Goal: Task Accomplishment & Management: Complete application form

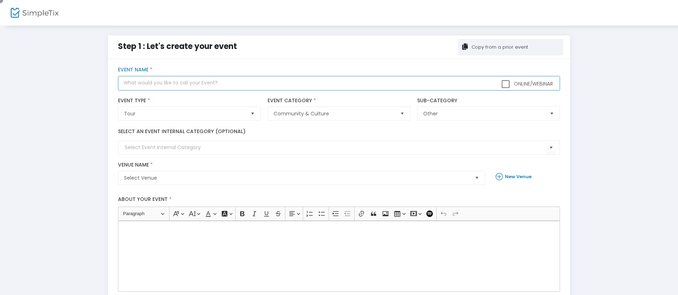
click at [339, 83] on input "text" at bounding box center [339, 83] width 442 height 15
type input "Happy Hour at the [PERSON_NAME]: Stitch and Sip"
click at [339, 257] on div "Rich Text Editor, main" at bounding box center [339, 256] width 442 height 71
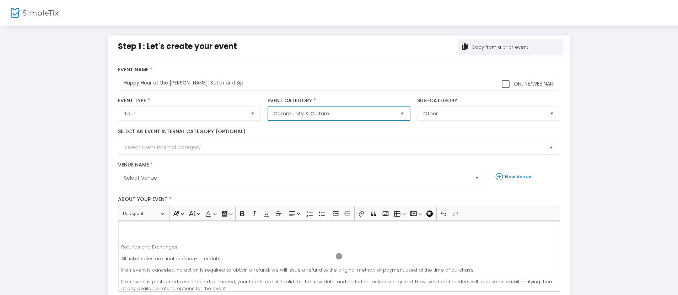
click at [334, 114] on span "Community & Culture" at bounding box center [334, 113] width 120 height 7
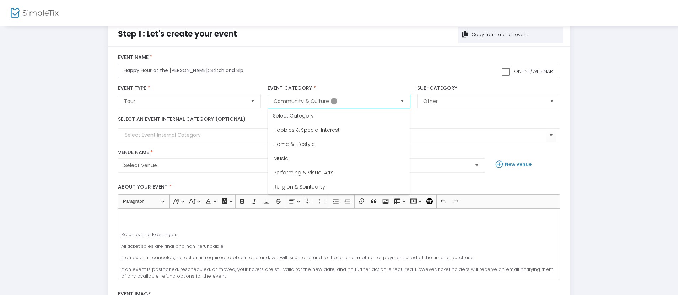
scroll to position [23, 0]
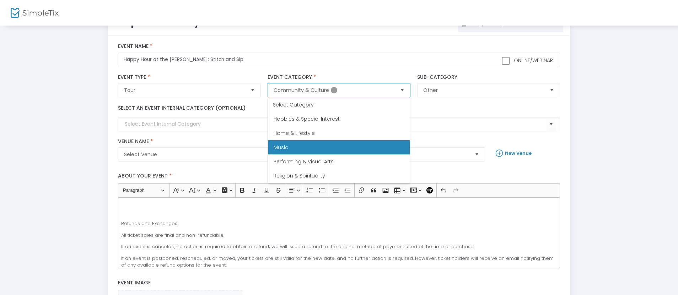
click at [281, 147] on span "Music" at bounding box center [281, 147] width 15 height 7
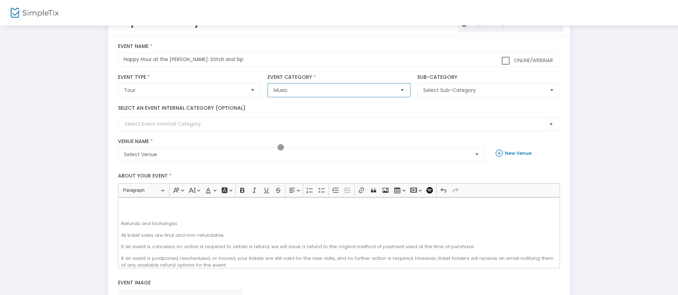
scroll to position [31, 0]
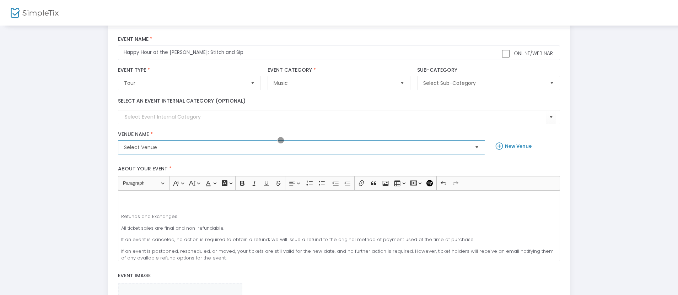
click at [296, 147] on span "Select Venue" at bounding box center [296, 147] width 345 height 7
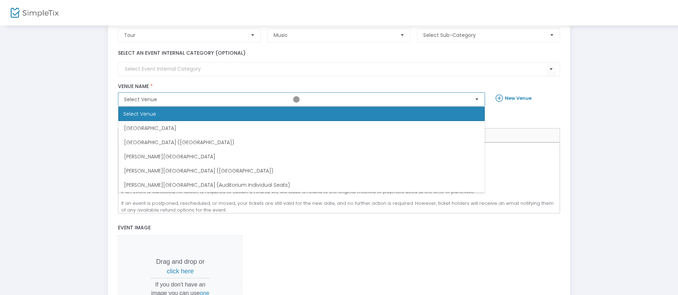
scroll to position [88, 0]
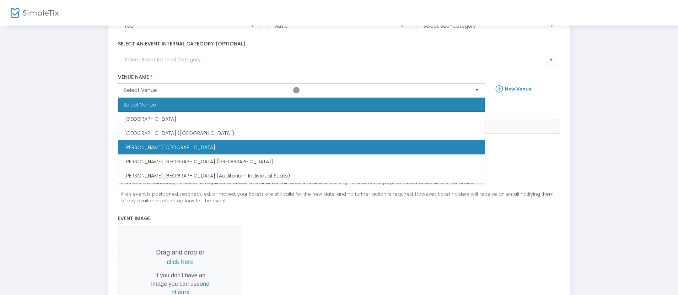
click at [162, 147] on span "[PERSON_NAME][GEOGRAPHIC_DATA]" at bounding box center [169, 147] width 91 height 7
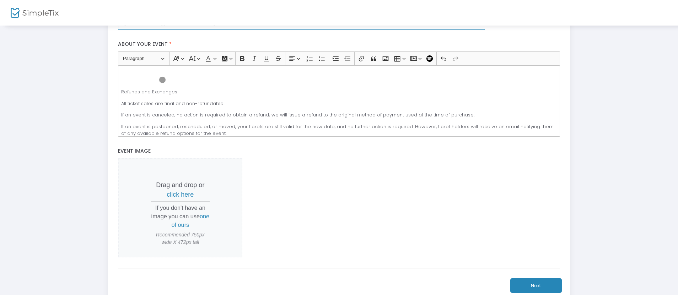
scroll to position [202, 0]
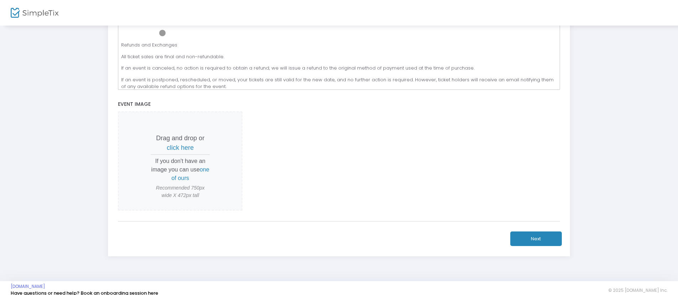
click at [180, 147] on span "click here" at bounding box center [180, 147] width 27 height 7
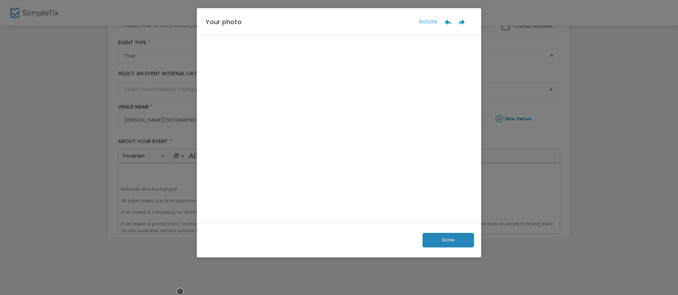
scroll to position [58, 0]
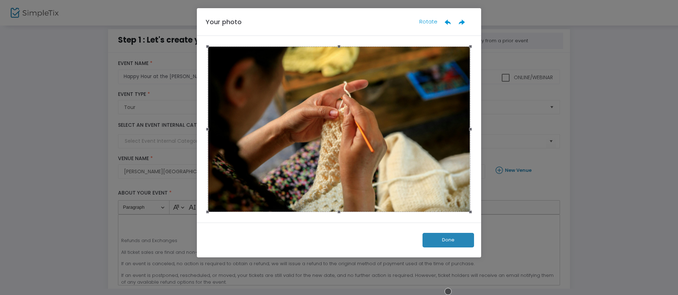
click at [448, 240] on button "Done" at bounding box center [449, 240] width 52 height 15
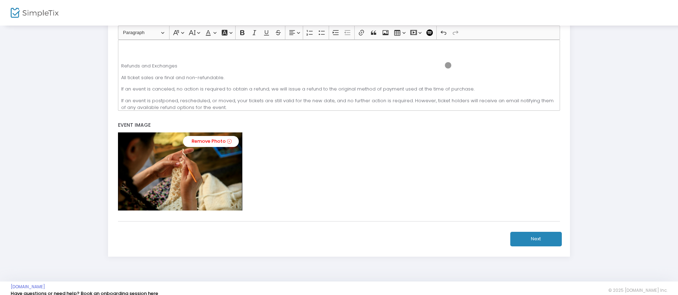
scroll to position [189, 0]
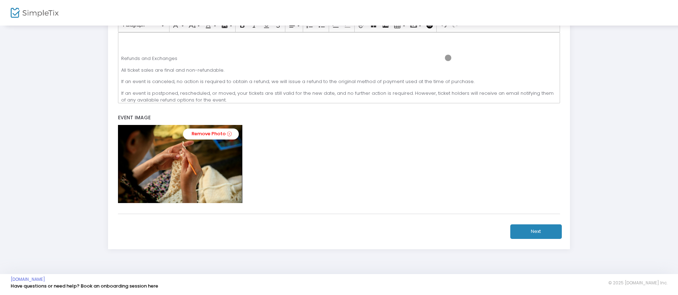
click at [536, 231] on button "Next" at bounding box center [536, 232] width 52 height 15
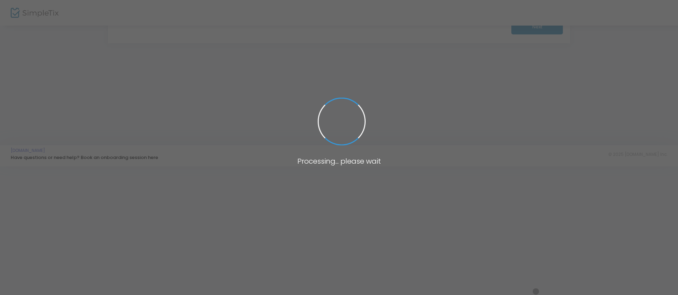
scroll to position [129, 0]
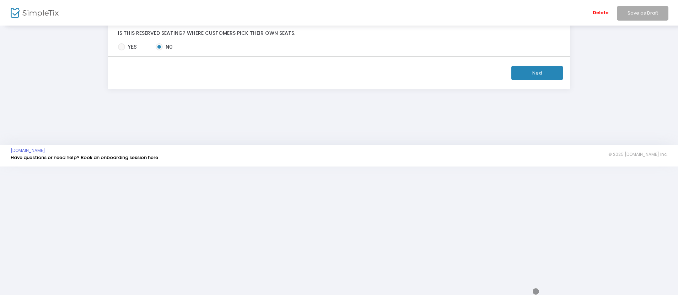
click at [166, 7] on div "Delete Save as Draft" at bounding box center [384, 13] width 587 height 26
type input "12/4/2025"
type input "12:00 AM"
type input "12/4/2025"
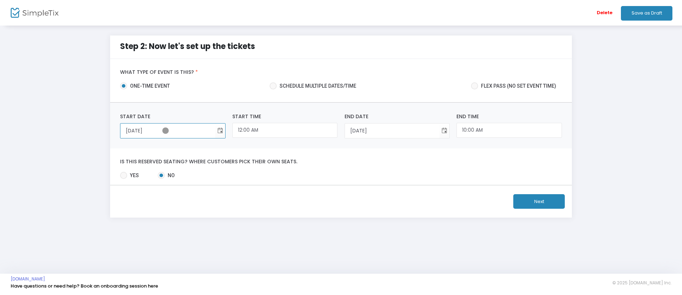
type input "12/4/2025"
click at [285, 130] on input "12:00 AM" at bounding box center [284, 130] width 105 height 15
type input "06:00 PM"
click at [509, 130] on input "10:00 AM" at bounding box center [509, 130] width 105 height 15
type input "08:00 PM"
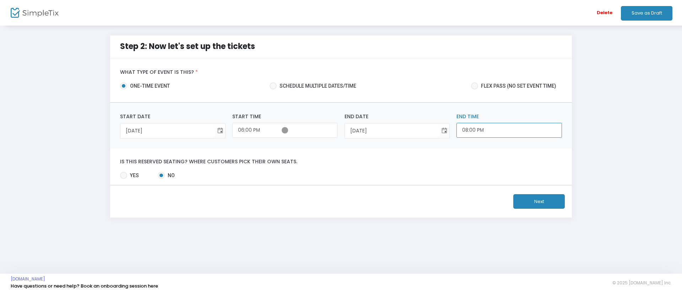
type input "6:00 PM"
click at [539, 201] on button "Next" at bounding box center [539, 201] width 52 height 15
type input "8:00 PM"
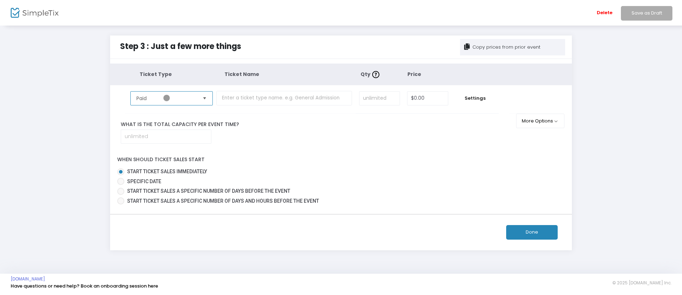
click at [167, 98] on span "Paid" at bounding box center [166, 98] width 60 height 7
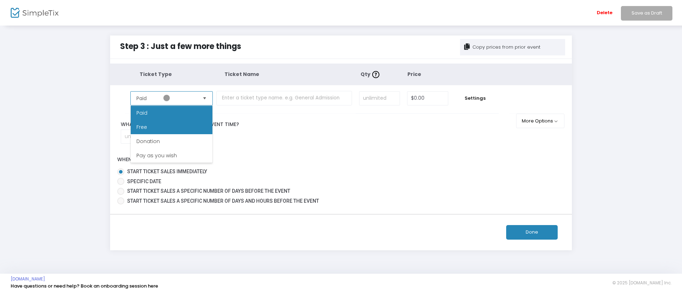
click at [141, 127] on span "Free" at bounding box center [141, 127] width 11 height 7
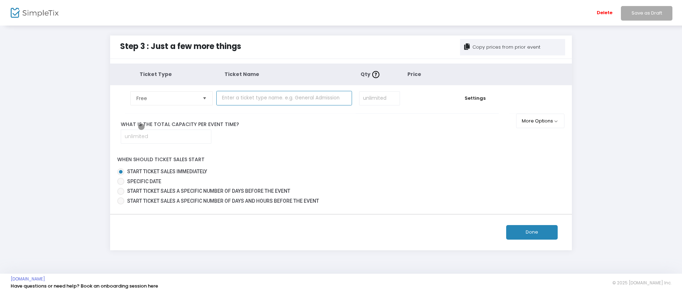
click at [284, 98] on input "text" at bounding box center [284, 98] width 136 height 15
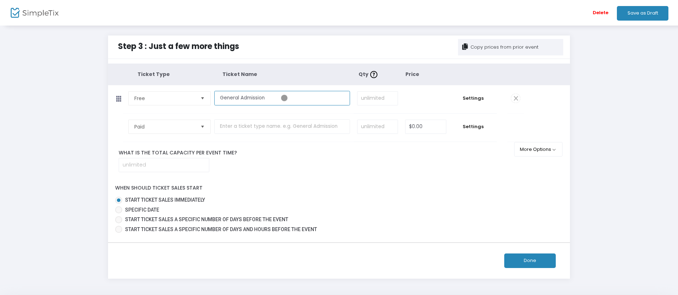
type input "General Admission"
click at [165, 127] on span "Paid" at bounding box center [164, 126] width 60 height 7
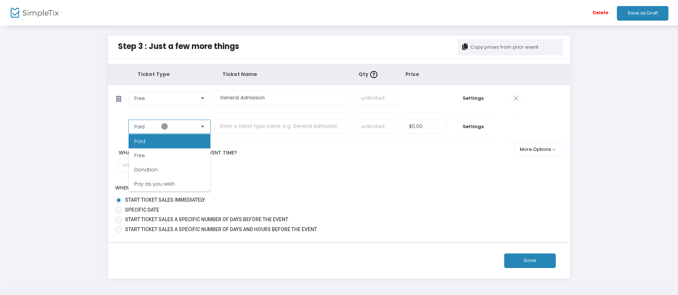
click at [165, 127] on span "Paid" at bounding box center [164, 126] width 60 height 7
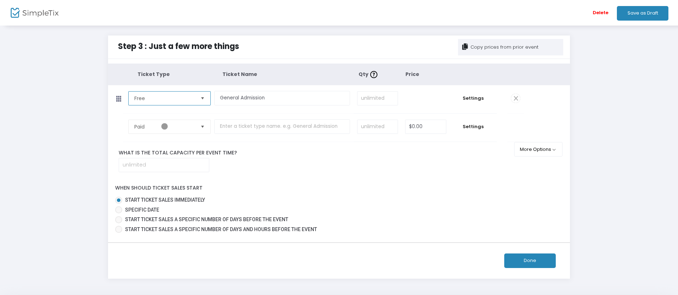
click at [165, 98] on span "Free" at bounding box center [164, 98] width 60 height 7
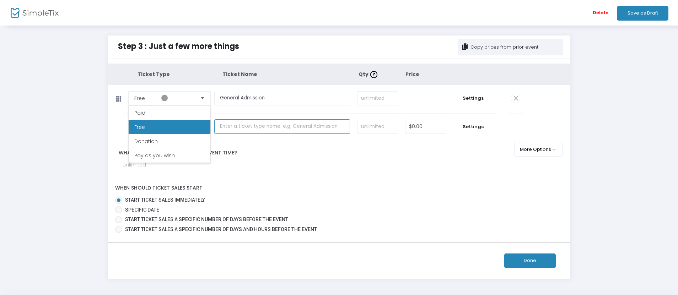
click at [282, 127] on input "text" at bounding box center [282, 126] width 136 height 15
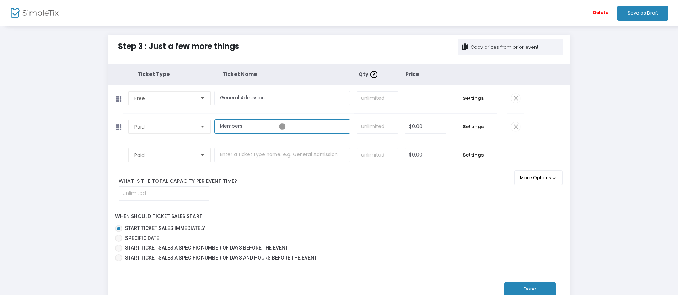
type input "Members"
click at [426, 127] on input "$0.00" at bounding box center [425, 127] width 41 height 14
click at [163, 193] on input at bounding box center [164, 194] width 90 height 14
type input "$0.00"
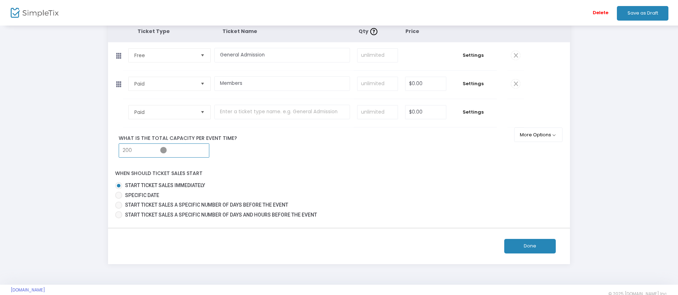
scroll to position [54, 0]
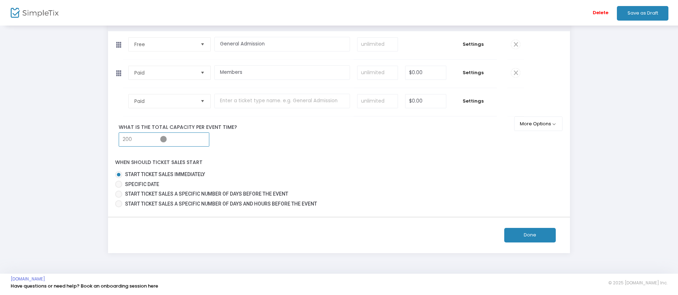
type input "200"
click at [530, 235] on button "Done" at bounding box center [530, 235] width 52 height 15
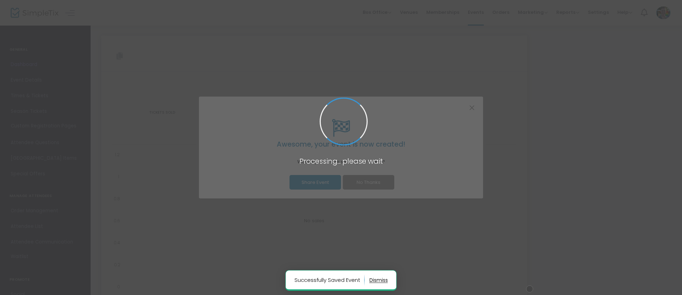
type input "https://www.simpletix.com/e/happy-hour-at-the-brooks-stitch-and-sip-tickets-233…"
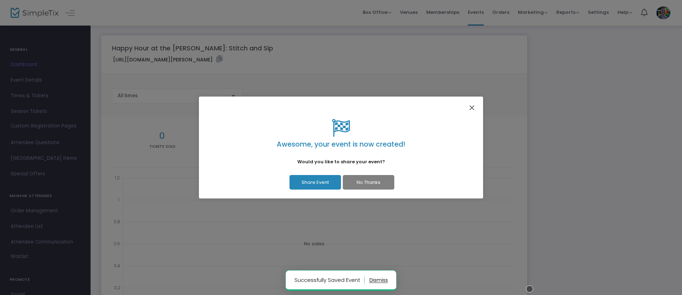
click at [472, 108] on button "Close" at bounding box center [472, 107] width 9 height 9
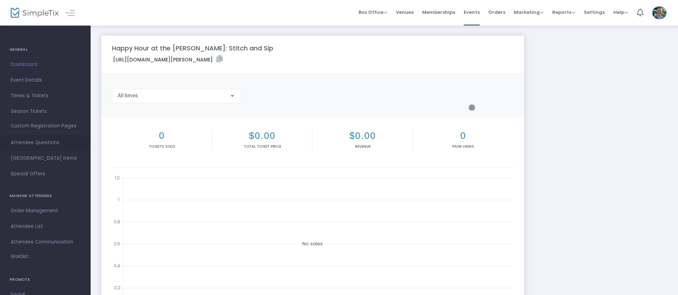
click at [43, 143] on span "Attendee Questions" at bounding box center [45, 142] width 69 height 9
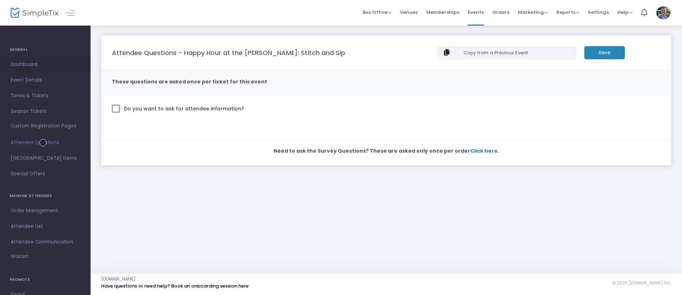
click at [43, 65] on span "Dashboard" at bounding box center [45, 64] width 69 height 9
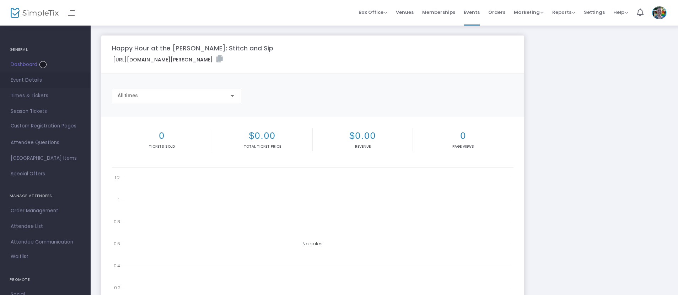
click at [43, 80] on span "Event Details" at bounding box center [45, 80] width 69 height 9
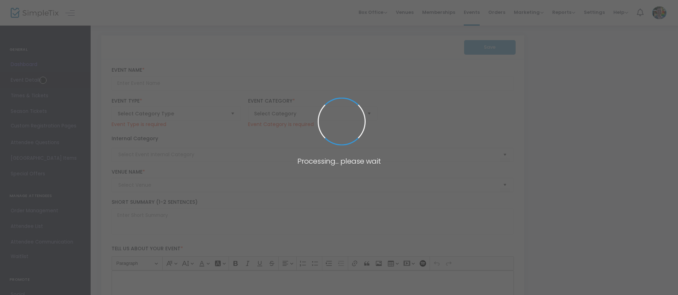
type input "Happy Hour at the Brooks: Stitch and Sip"
type textarea "Grab your needles and settle in for a cozy evening of crafting paired with spec…"
type input "Register"
type input "Memphis Brooks Museum of Art"
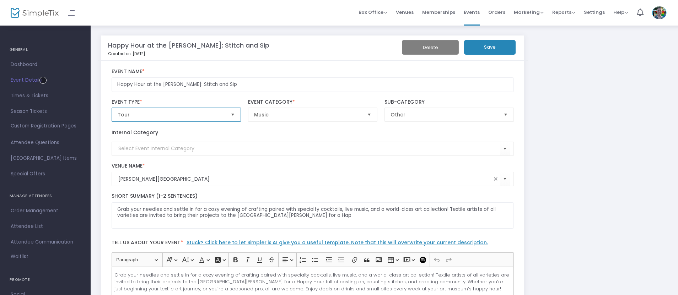
click at [171, 115] on span "Tour" at bounding box center [172, 114] width 108 height 7
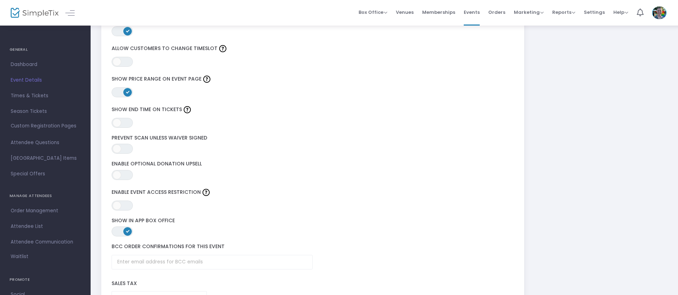
scroll to position [1193, 0]
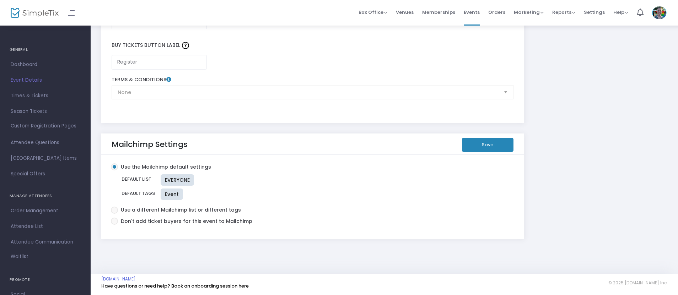
click at [114, 210] on span at bounding box center [114, 210] width 0 height 0
click at [114, 214] on input "Use a different Mailchimp list or different tags" at bounding box center [114, 214] width 0 height 0
radio input "true"
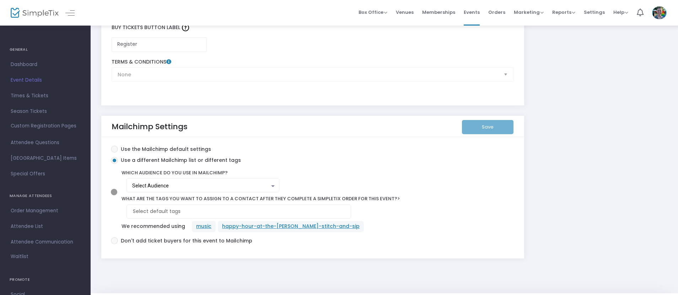
scroll to position [1230, 0]
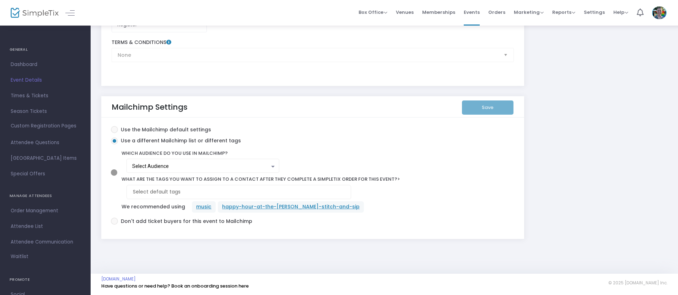
click at [201, 167] on div "Select Audience" at bounding box center [201, 167] width 138 height 6
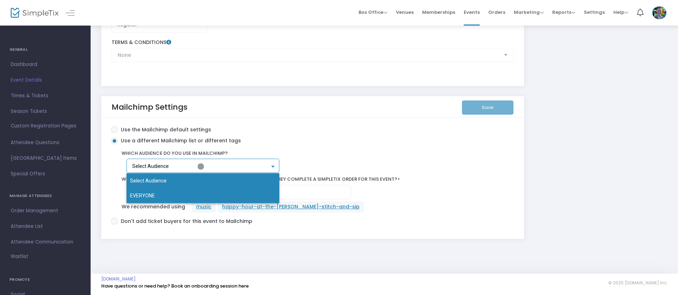
click at [203, 196] on span "EVERYONE" at bounding box center [203, 195] width 146 height 15
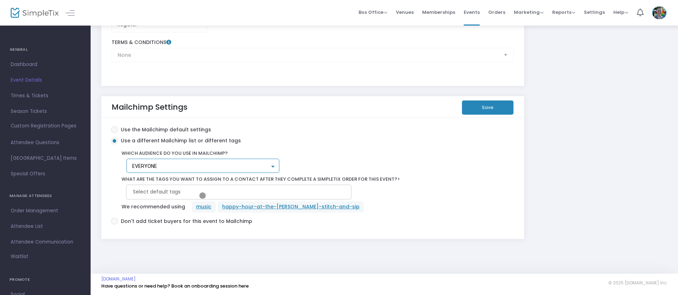
click at [240, 192] on input at bounding box center [240, 191] width 215 height 7
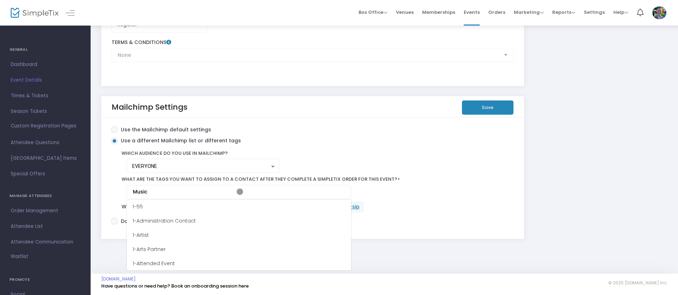
type input "Music"
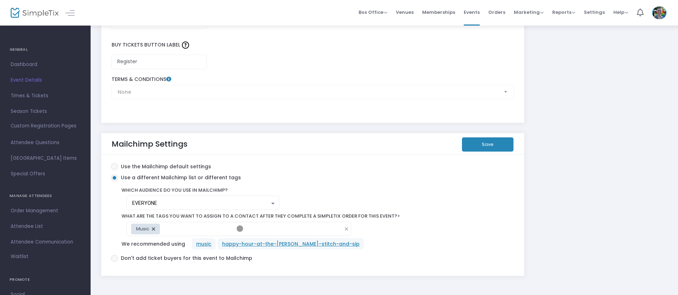
scroll to position [1190, 0]
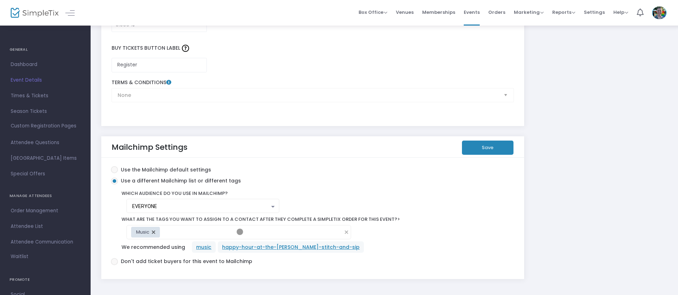
click at [488, 147] on button "Save" at bounding box center [488, 148] width 52 height 14
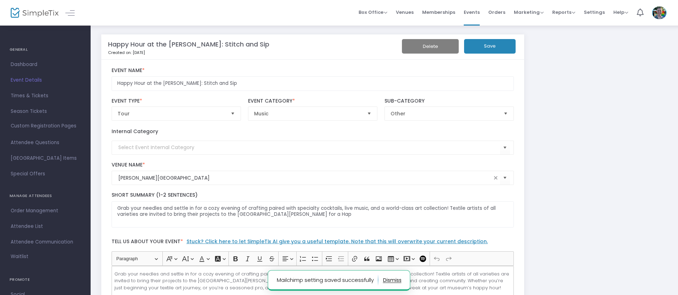
scroll to position [0, 0]
click at [490, 47] on button "Save" at bounding box center [490, 47] width 52 height 15
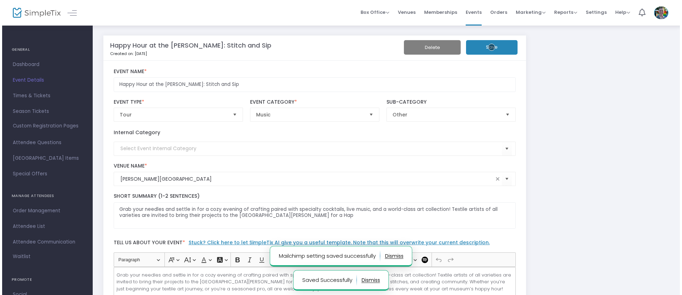
scroll to position [70, 0]
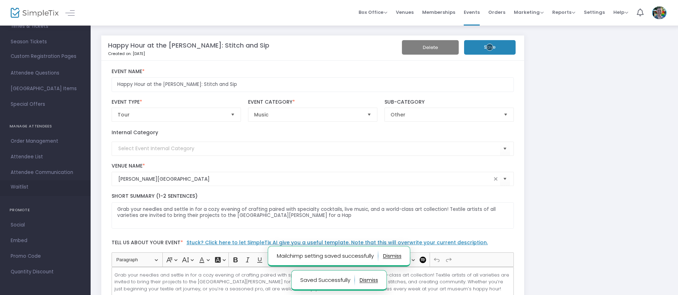
click at [19, 187] on span "Waitlist" at bounding box center [20, 187] width 18 height 7
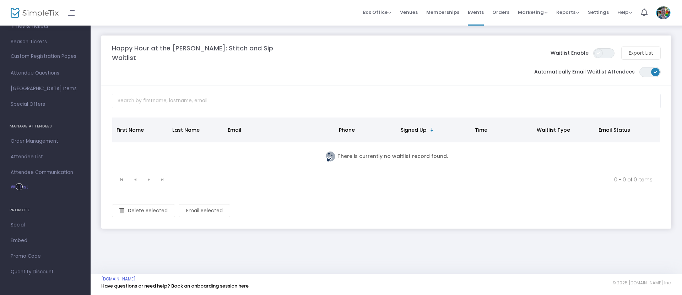
click at [599, 50] on span at bounding box center [599, 53] width 9 height 9
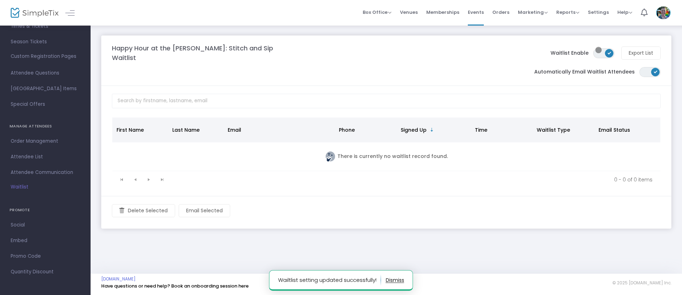
scroll to position [51, 0]
click at [43, 160] on span "Order Management" at bounding box center [45, 160] width 69 height 9
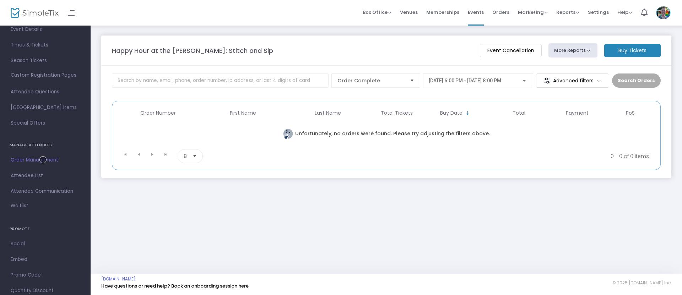
click at [633, 50] on m-button "Buy Tickets" at bounding box center [632, 50] width 57 height 13
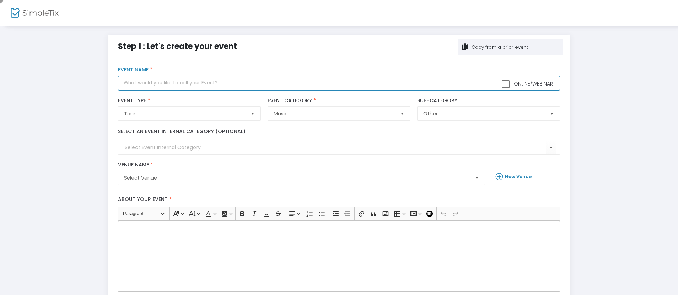
click at [339, 83] on input "text" at bounding box center [339, 83] width 442 height 15
type input "Merry Mahjong"
click at [339, 257] on div "Rich Text Editor, main" at bounding box center [339, 256] width 442 height 71
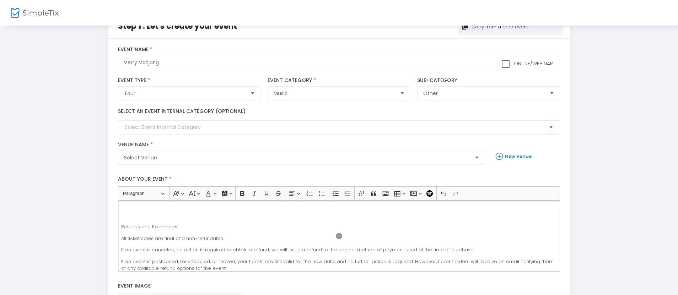
scroll to position [31, 0]
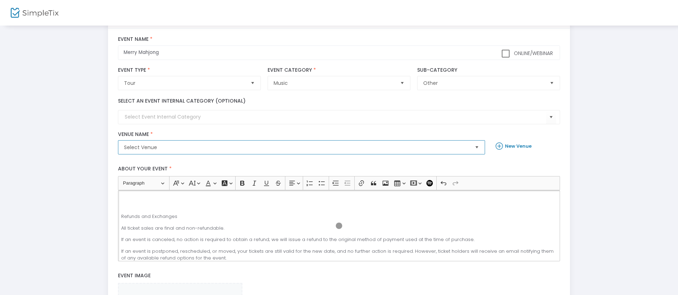
click at [296, 147] on span "Select Venue" at bounding box center [296, 147] width 345 height 7
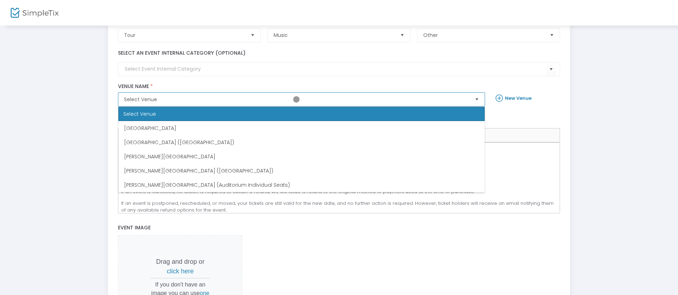
scroll to position [88, 0]
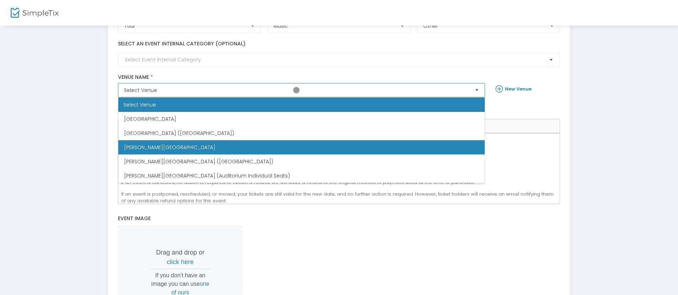
click at [162, 147] on span "Memphis Brooks Museum of Art" at bounding box center [169, 147] width 91 height 7
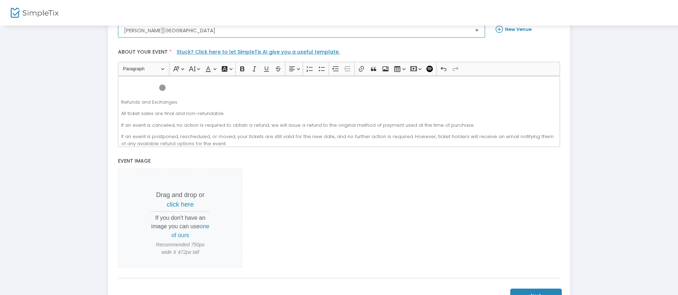
scroll to position [205, 0]
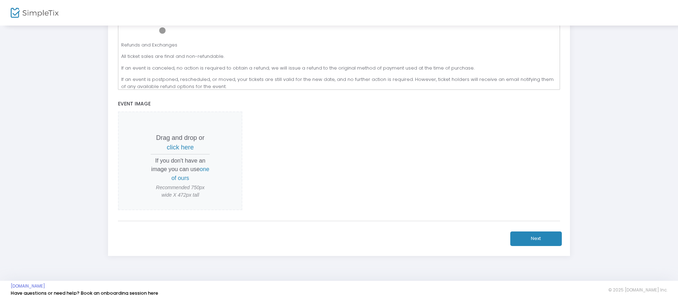
click at [180, 147] on span "click here" at bounding box center [180, 147] width 27 height 7
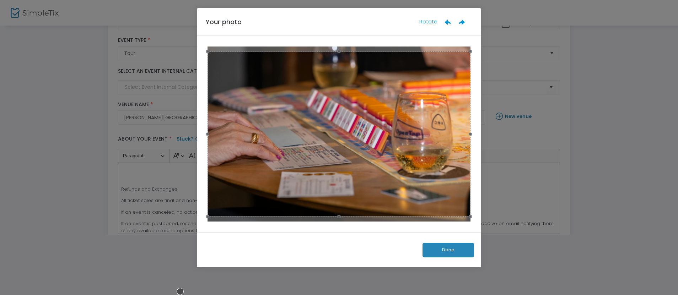
click at [448, 250] on button "Done" at bounding box center [449, 250] width 52 height 15
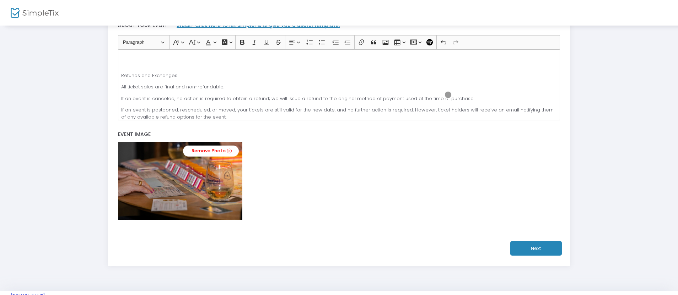
scroll to position [191, 0]
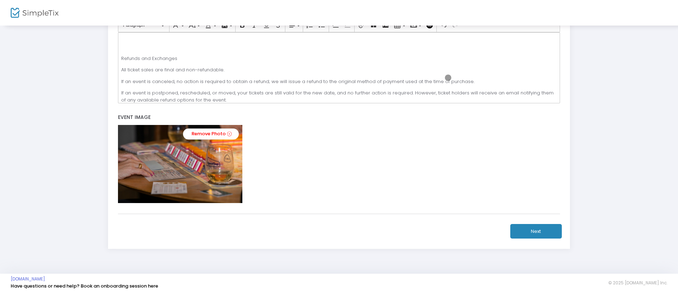
click at [536, 231] on button "Next" at bounding box center [536, 231] width 52 height 15
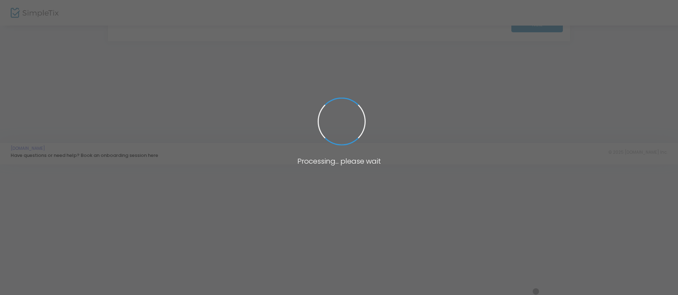
scroll to position [131, 0]
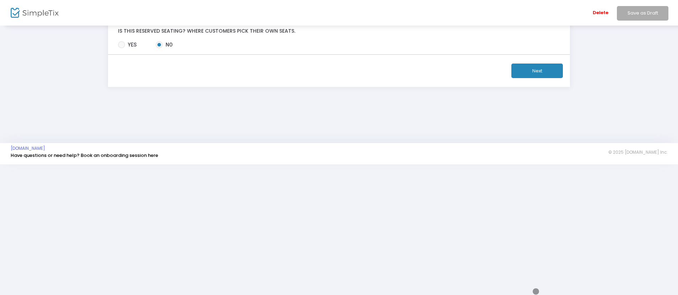
click at [166, 7] on div "Delete Save as Draft" at bounding box center [384, 13] width 587 height 26
type input "12/18/2025"
type input "12:00 AM"
type input "12/18/2025"
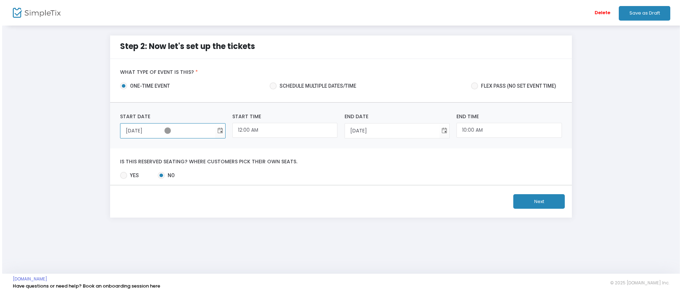
scroll to position [0, 0]
type input "12/18/2025"
click at [285, 130] on input "12:00 AM" at bounding box center [284, 130] width 105 height 15
type input "05:30 PM"
click at [509, 130] on input "10:00 AM" at bounding box center [509, 130] width 105 height 15
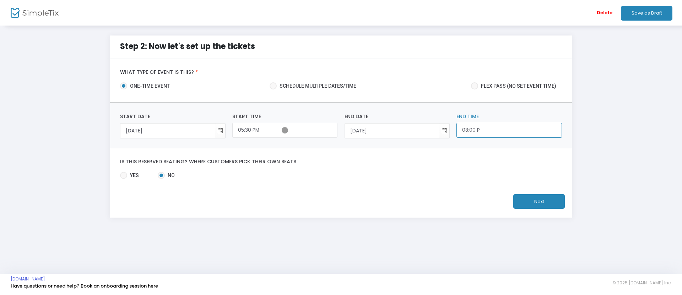
type input "08:00 PM"
type input "5:30 PM"
click at [539, 201] on button "Next" at bounding box center [539, 201] width 52 height 15
type input "8:00 PM"
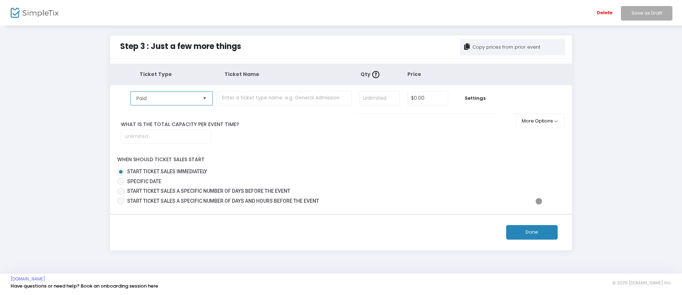
click at [167, 98] on span "Paid" at bounding box center [166, 98] width 60 height 7
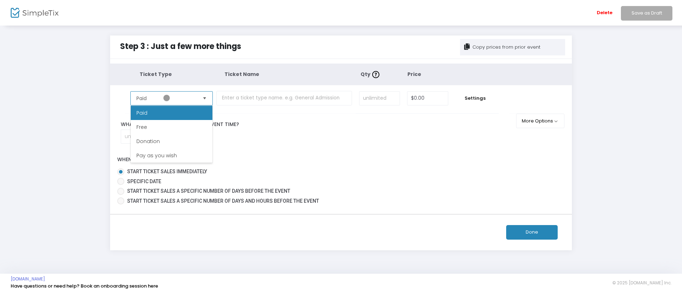
click at [167, 98] on span "Paid" at bounding box center [166, 98] width 60 height 7
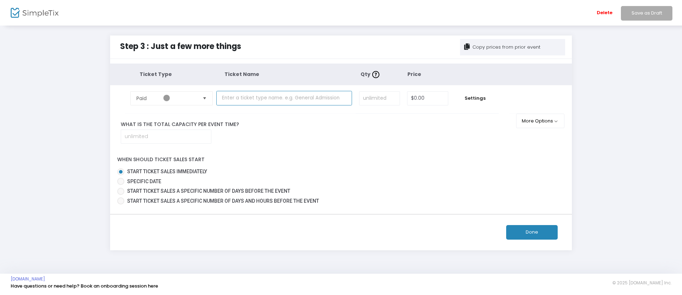
click at [284, 98] on input "text" at bounding box center [284, 98] width 136 height 15
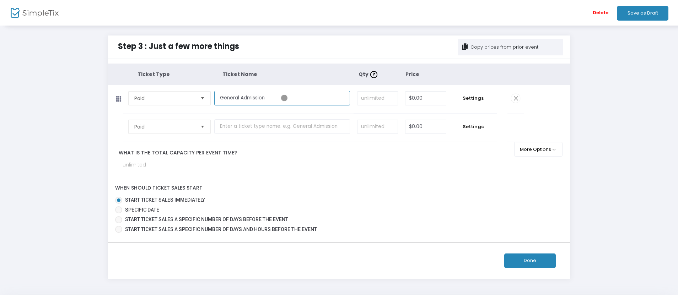
type input "General Admission"
type input "0"
click at [426, 98] on input "0" at bounding box center [425, 99] width 41 height 14
click at [165, 127] on span "Paid" at bounding box center [164, 126] width 60 height 7
type input "$50.00"
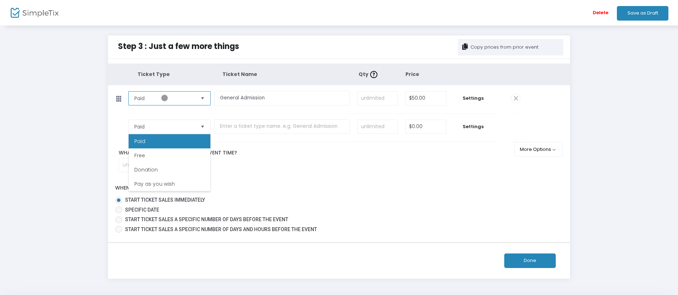
click at [165, 98] on span "Paid" at bounding box center [164, 98] width 60 height 7
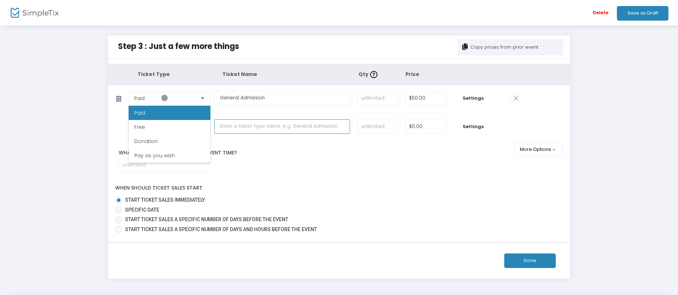
click at [282, 127] on input "text" at bounding box center [282, 126] width 136 height 15
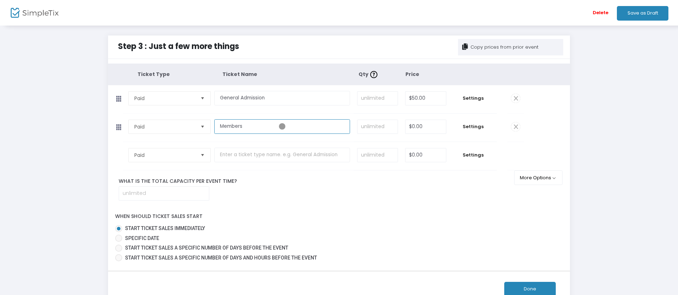
type input "Members"
click at [426, 127] on input "$0.00" at bounding box center [425, 127] width 41 height 14
type input "35"
click at [163, 193] on input at bounding box center [164, 194] width 90 height 14
type input "1"
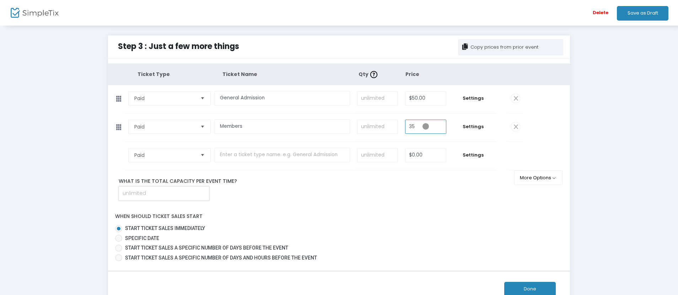
type input "$35.00"
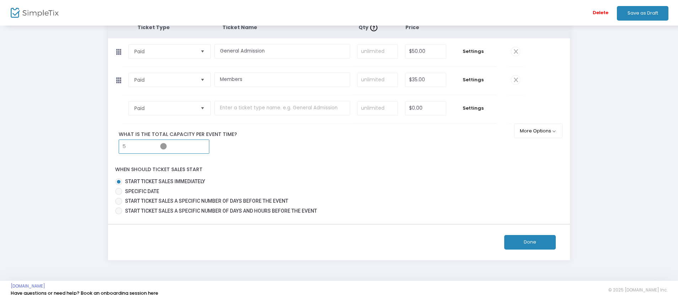
scroll to position [54, 0]
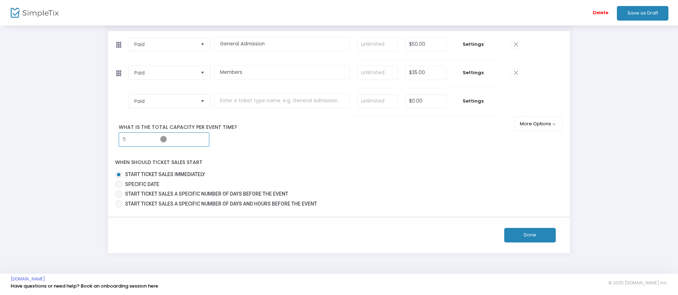
type input "5"
click at [530, 235] on button "Done" at bounding box center [530, 235] width 52 height 15
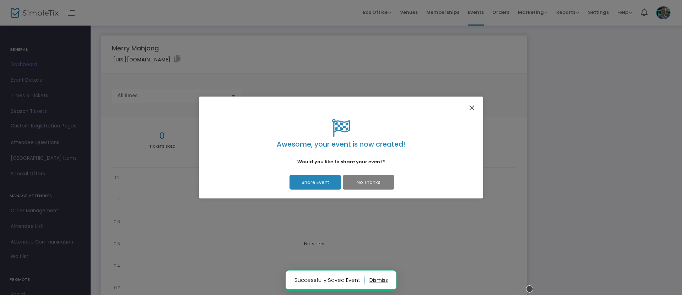
click at [472, 108] on button "Close" at bounding box center [472, 107] width 9 height 9
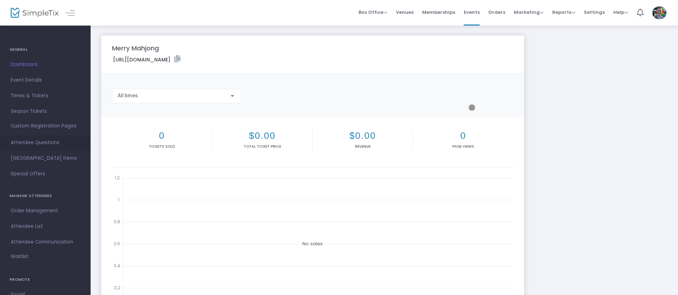
click at [43, 143] on span "Attendee Questions" at bounding box center [45, 142] width 69 height 9
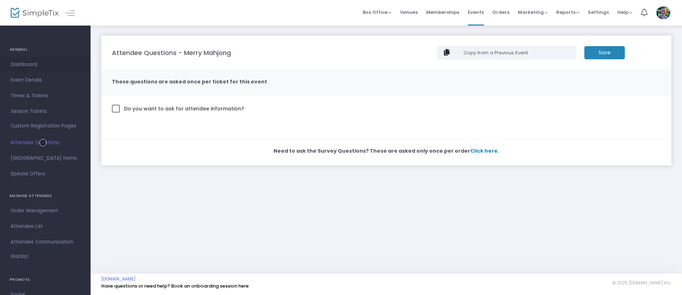
click at [43, 65] on span "Dashboard" at bounding box center [45, 64] width 69 height 9
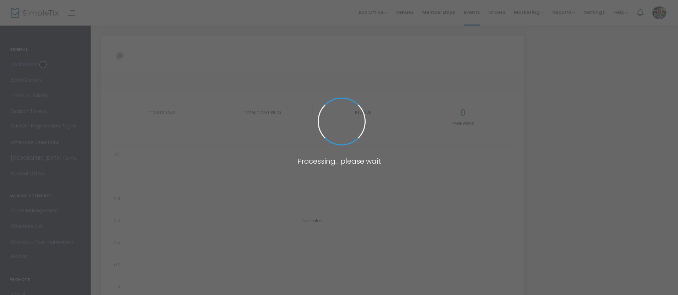
type input "https://www.simpletix.com/e/merry-mahjong-tickets-233603"
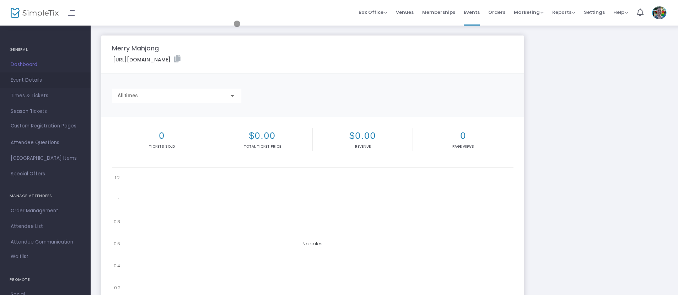
click at [43, 80] on span "Event Details" at bounding box center [45, 80] width 69 height 9
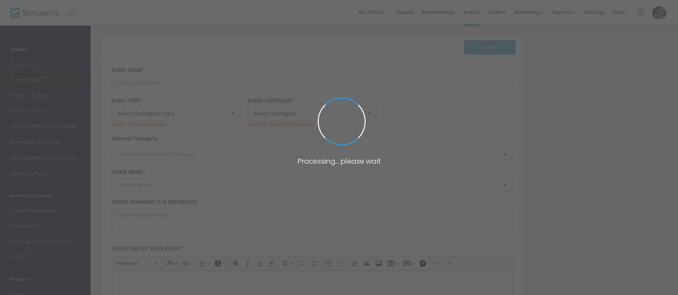
type input "Merry Mahjong"
type textarea "Merry Mahjong and Happy New Year! You’re invited to the most cracking holiday e…"
type input "Register"
type input "Memphis Brooks Museum of Art"
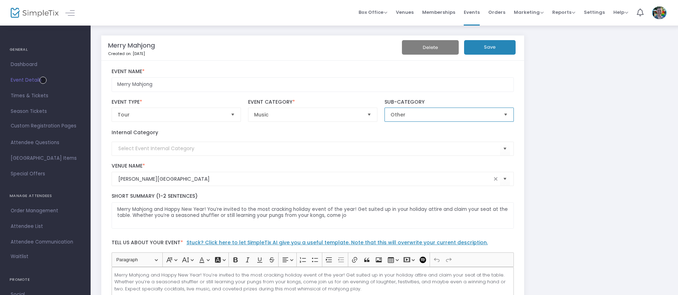
click at [444, 115] on span "Other" at bounding box center [445, 114] width 108 height 7
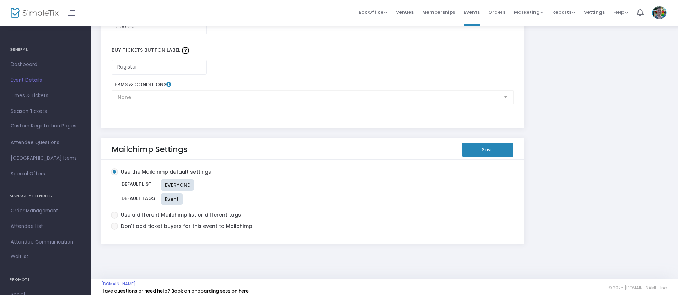
scroll to position [1193, 0]
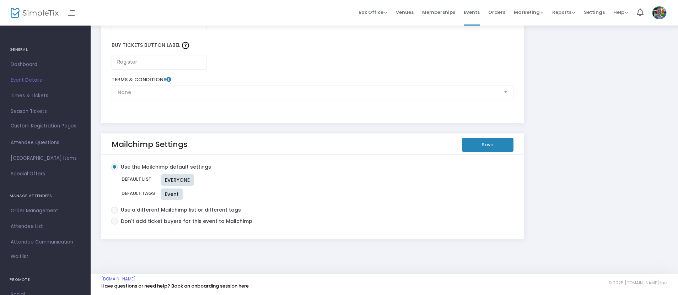
click at [114, 210] on span at bounding box center [114, 210] width 0 height 0
click at [114, 214] on input "Use a different Mailchimp list or different tags" at bounding box center [114, 214] width 0 height 0
radio input "true"
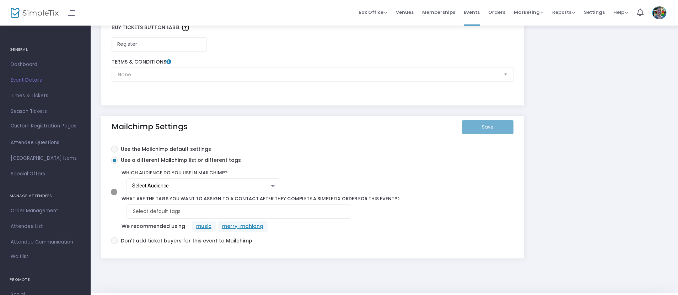
scroll to position [1230, 0]
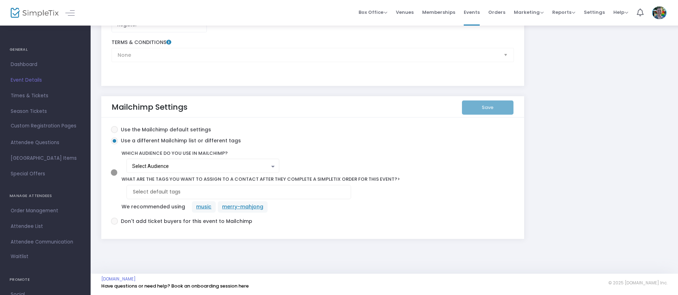
click at [201, 167] on div "Select Audience" at bounding box center [201, 167] width 138 height 6
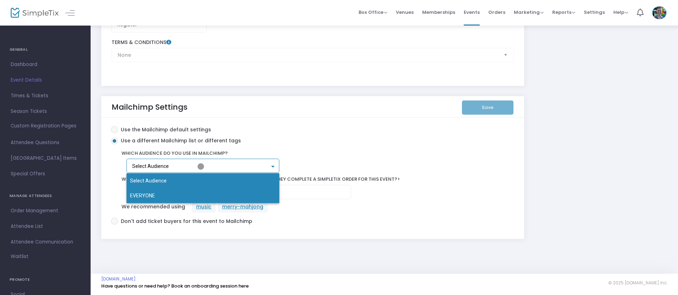
click at [203, 196] on span "EVERYONE" at bounding box center [203, 195] width 146 height 15
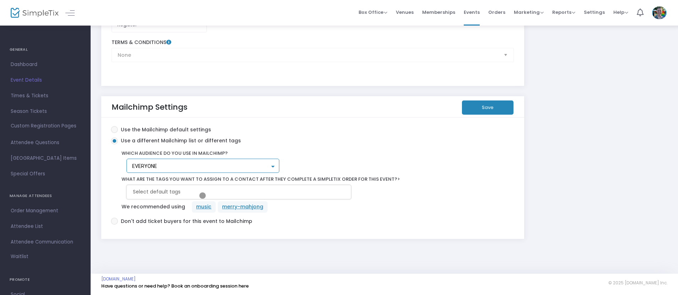
click at [240, 192] on input at bounding box center [240, 191] width 215 height 7
type input "Workshops"
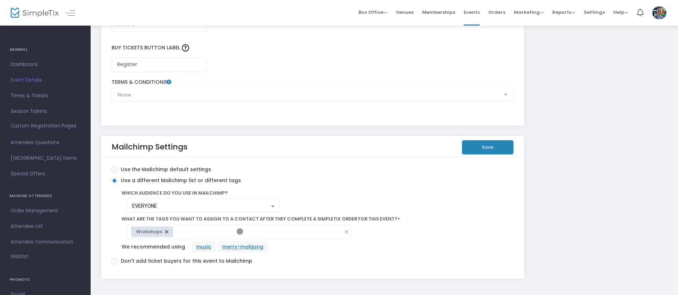
scroll to position [1190, 0]
click at [488, 147] on button "Save" at bounding box center [488, 148] width 52 height 14
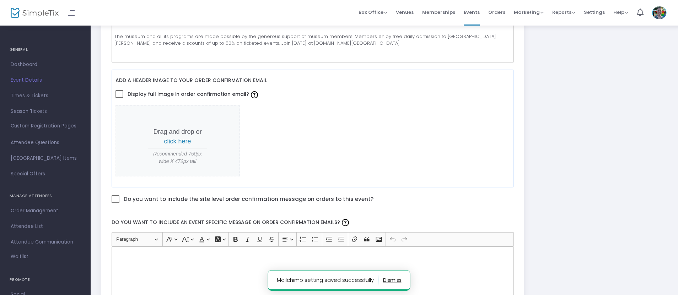
scroll to position [0, 0]
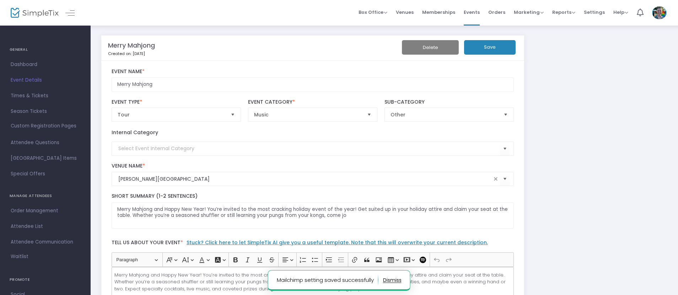
click at [490, 47] on button "Save" at bounding box center [490, 47] width 52 height 15
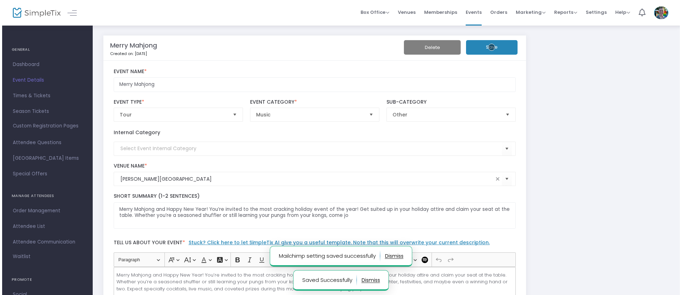
scroll to position [70, 0]
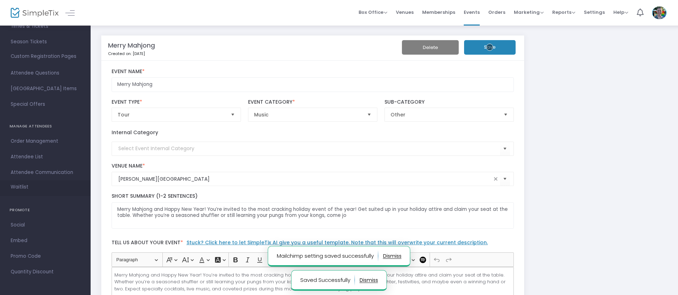
click at [19, 187] on span "Waitlist" at bounding box center [20, 187] width 18 height 7
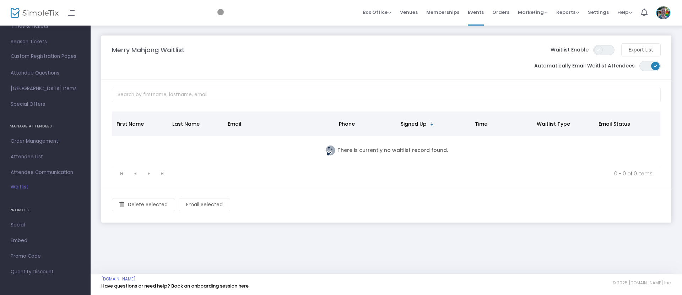
click at [599, 50] on span at bounding box center [599, 50] width 9 height 9
